Goal: Find contact information: Find contact information

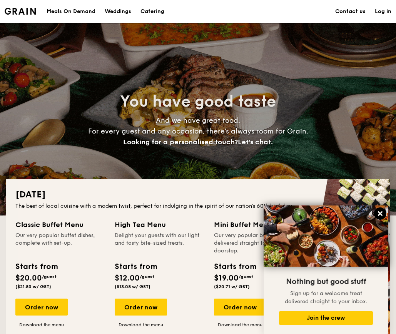
click at [379, 214] on icon at bounding box center [380, 213] width 7 height 7
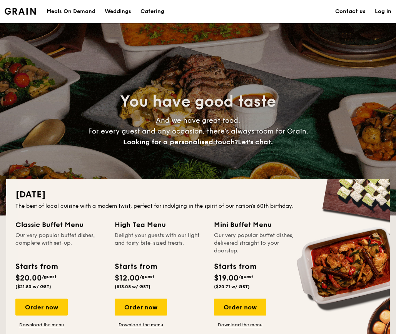
click at [343, 12] on link "Contact us" at bounding box center [350, 11] width 30 height 23
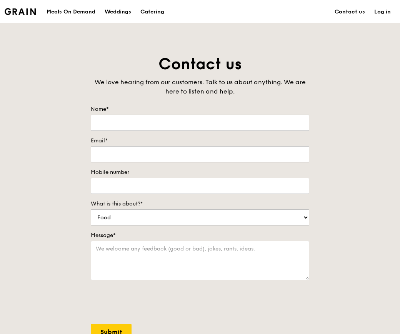
click at [69, 12] on div "Meals On Demand" at bounding box center [71, 11] width 49 height 23
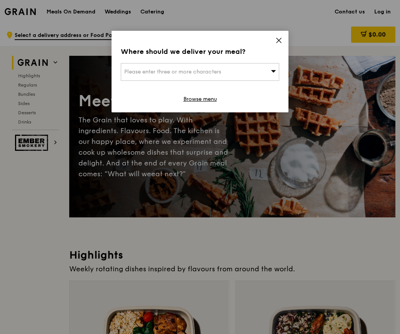
drag, startPoint x: 259, startPoint y: 73, endPoint x: 261, endPoint y: 69, distance: 4.1
click at [261, 69] on div "Please enter three or more characters" at bounding box center [200, 72] width 159 height 18
type input "c"
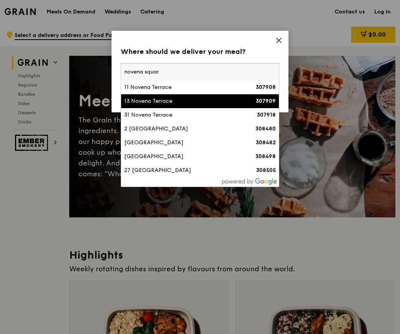
type input "[GEOGRAPHIC_DATA]"
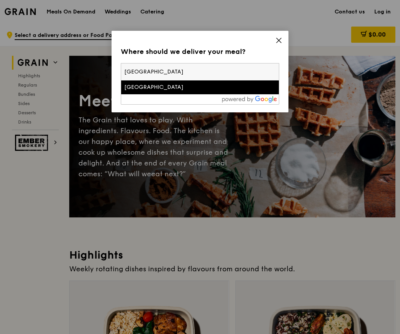
click at [157, 89] on div "[GEOGRAPHIC_DATA]" at bounding box center [181, 88] width 114 height 8
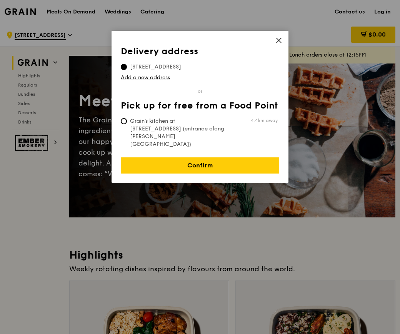
click at [280, 40] on icon at bounding box center [279, 40] width 5 height 5
